Goal: Information Seeking & Learning: Learn about a topic

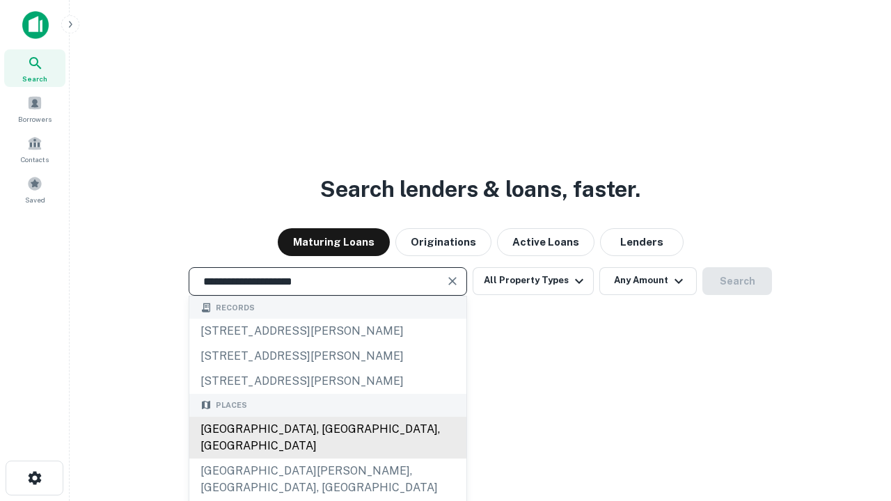
click at [327, 459] on div "[GEOGRAPHIC_DATA], [GEOGRAPHIC_DATA], [GEOGRAPHIC_DATA]" at bounding box center [327, 438] width 277 height 42
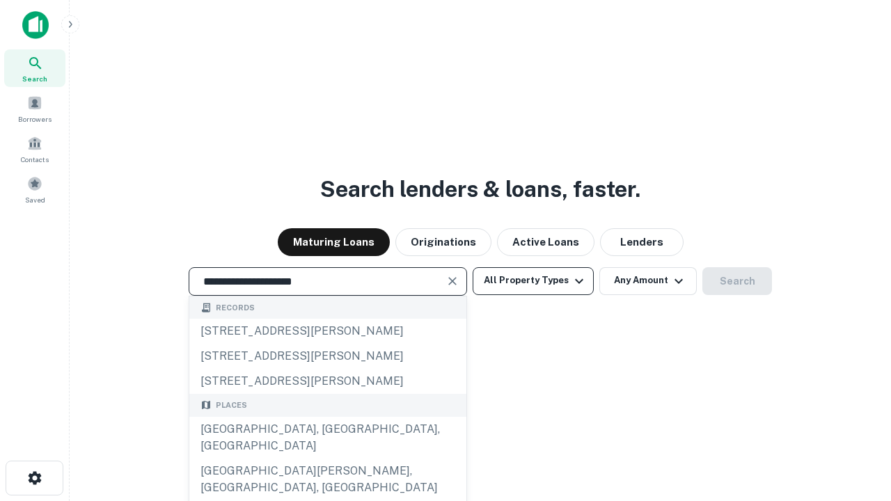
type input "**********"
click at [533, 281] on button "All Property Types" at bounding box center [533, 281] width 121 height 28
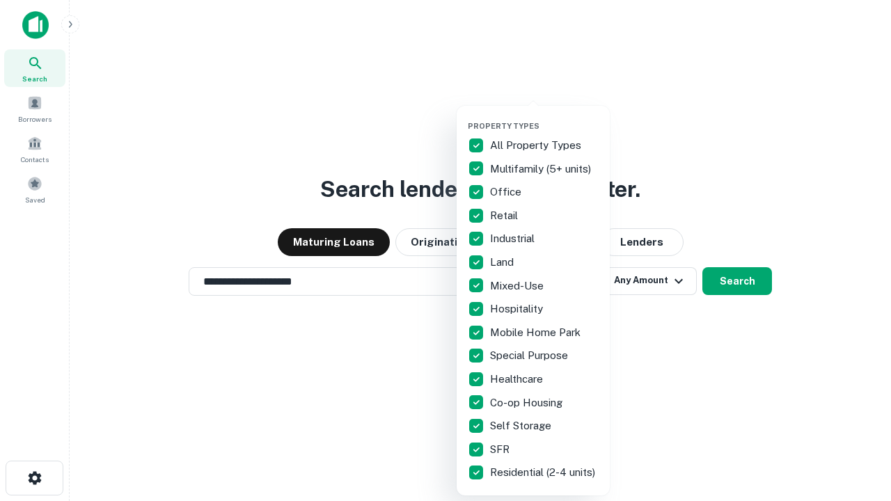
click at [545, 117] on button "button" at bounding box center [544, 117] width 153 height 1
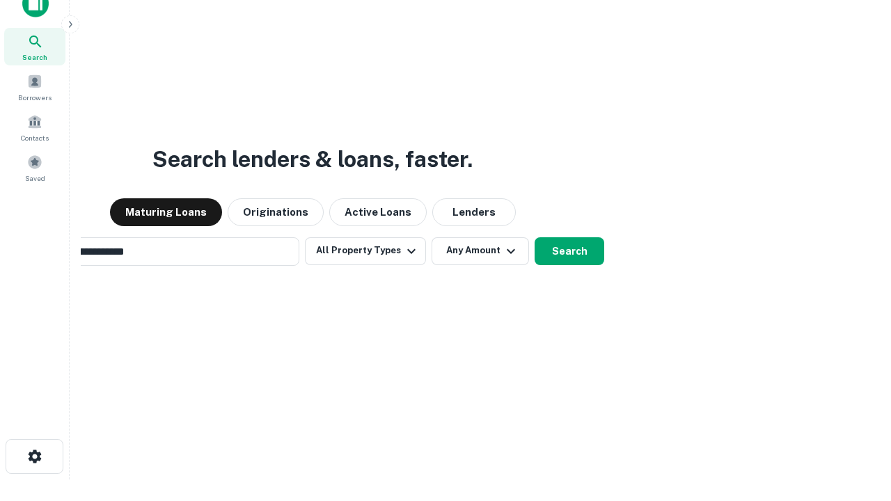
scroll to position [100, 394]
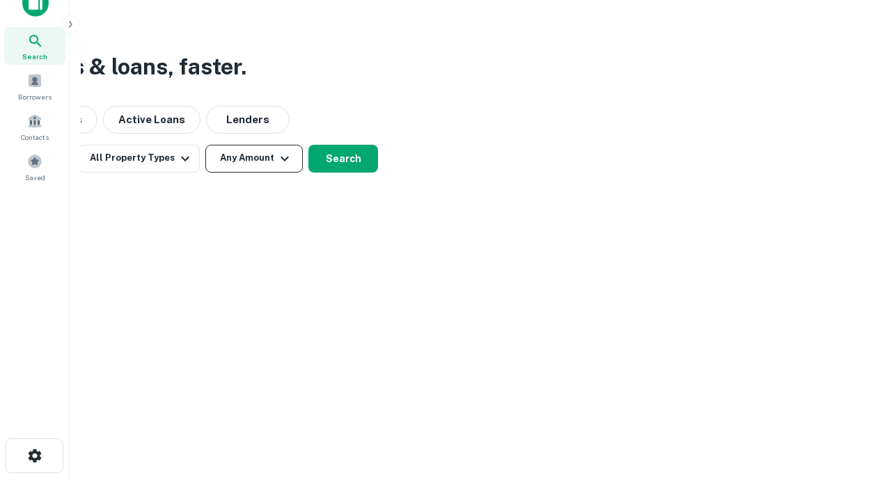
click at [254, 158] on button "Any Amount" at bounding box center [253, 159] width 97 height 28
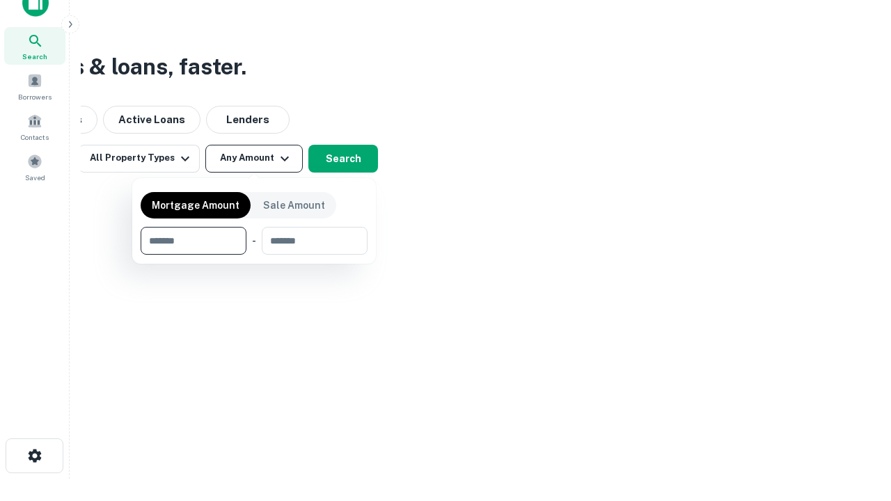
type input "*******"
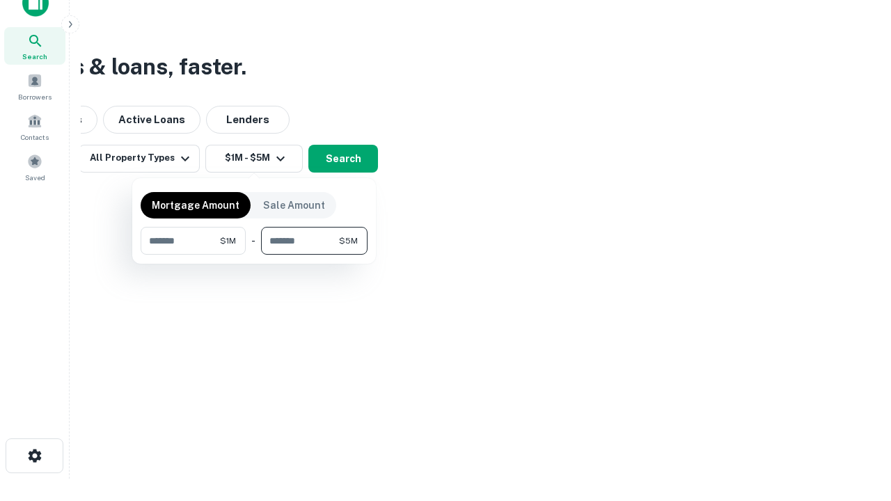
type input "*******"
click at [254, 255] on button "button" at bounding box center [254, 255] width 227 height 1
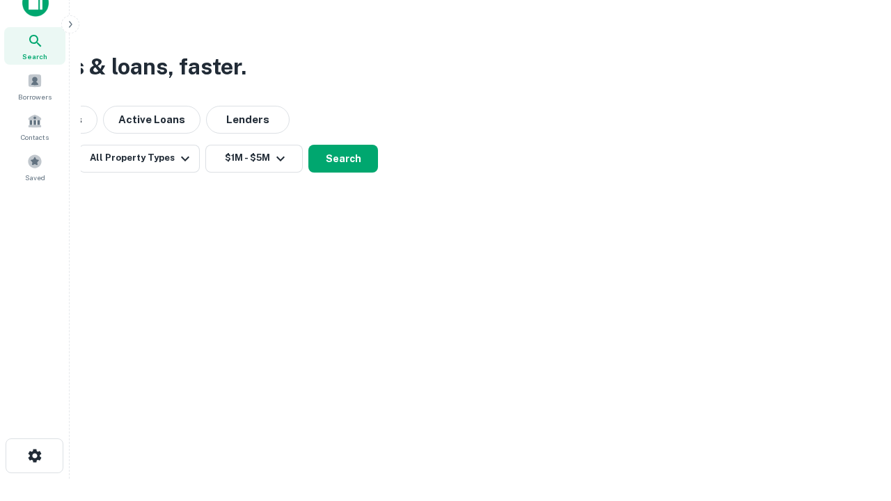
scroll to position [8, 257]
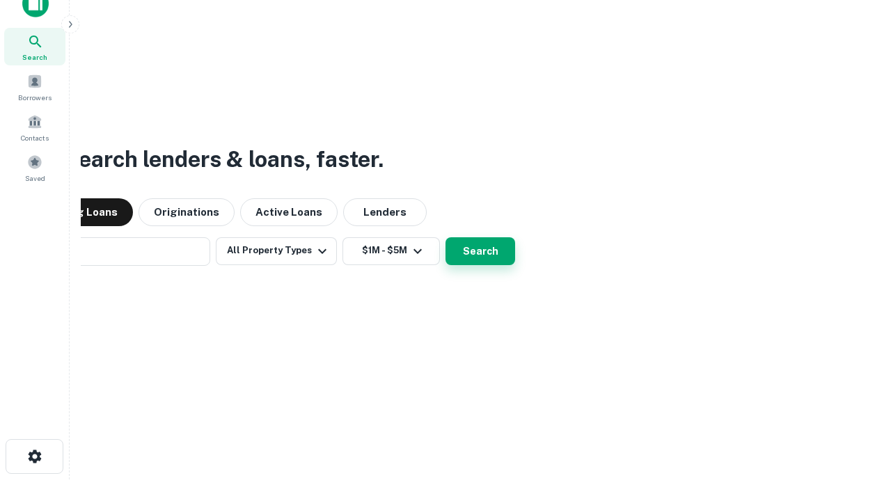
click at [446, 237] on button "Search" at bounding box center [481, 251] width 70 height 28
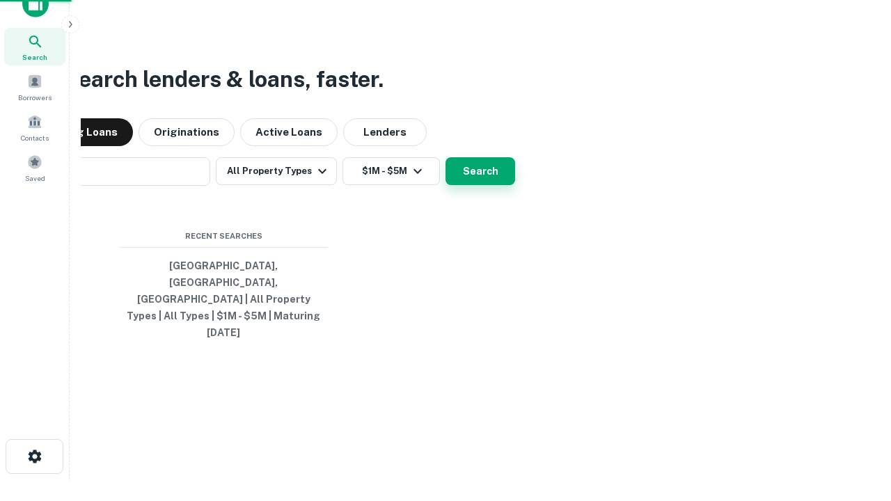
scroll to position [37, 394]
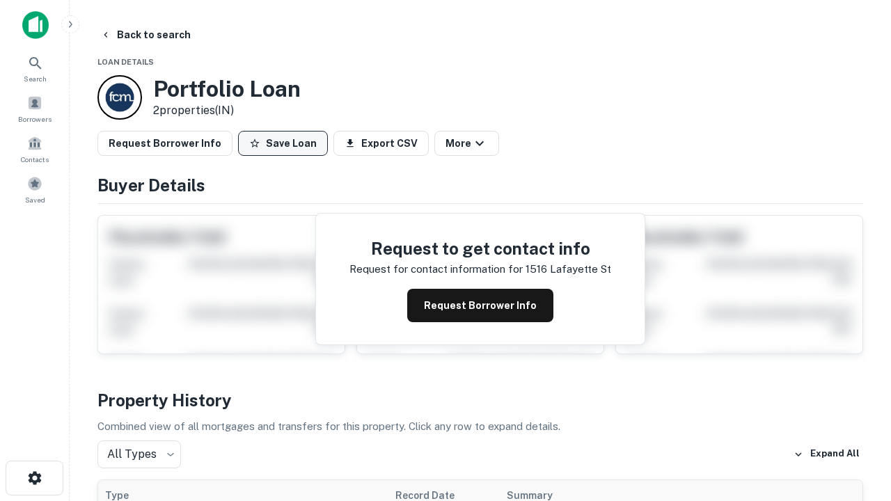
click at [283, 143] on button "Save Loan" at bounding box center [283, 143] width 90 height 25
click at [286, 143] on button "Save Loan" at bounding box center [283, 143] width 90 height 25
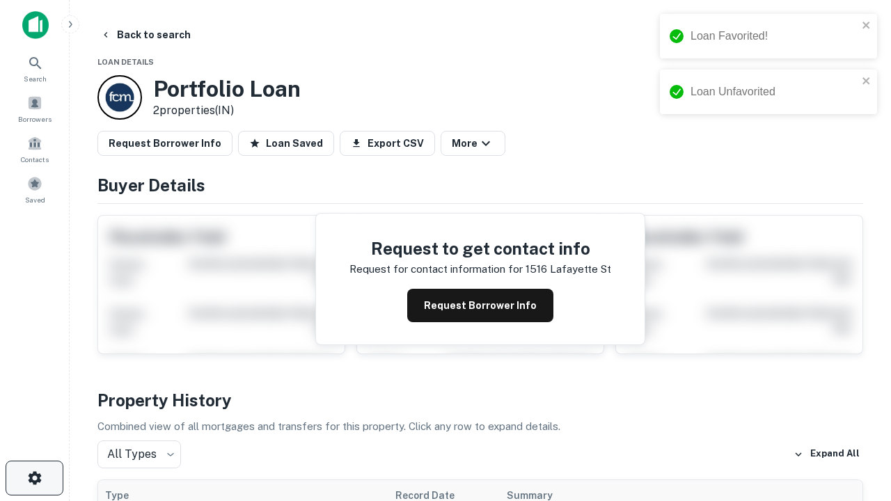
click at [34, 478] on icon "button" at bounding box center [34, 478] width 17 height 17
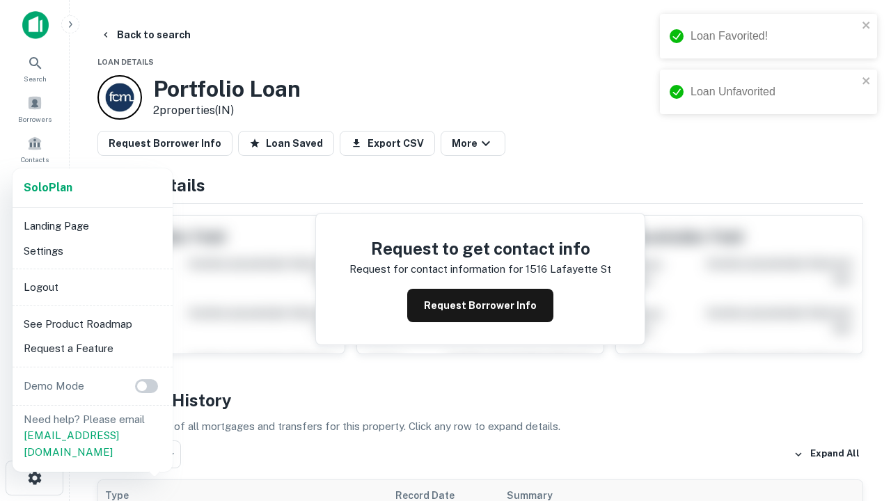
click at [92, 287] on li "Logout" at bounding box center [92, 287] width 149 height 25
